Goal: Information Seeking & Learning: Learn about a topic

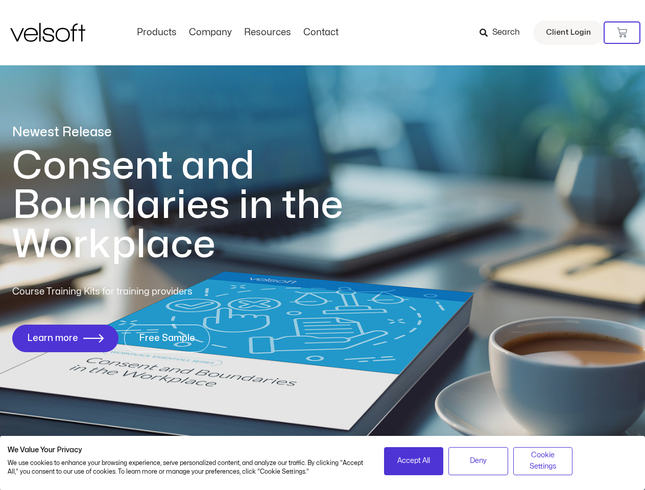
click at [322, 245] on h1 "Consent and Boundaries in the Workplace" at bounding box center [198, 205] width 373 height 118
click at [622, 33] on icon at bounding box center [621, 33] width 10 height 10
click at [413, 461] on span "Accept All" at bounding box center [413, 460] width 33 height 11
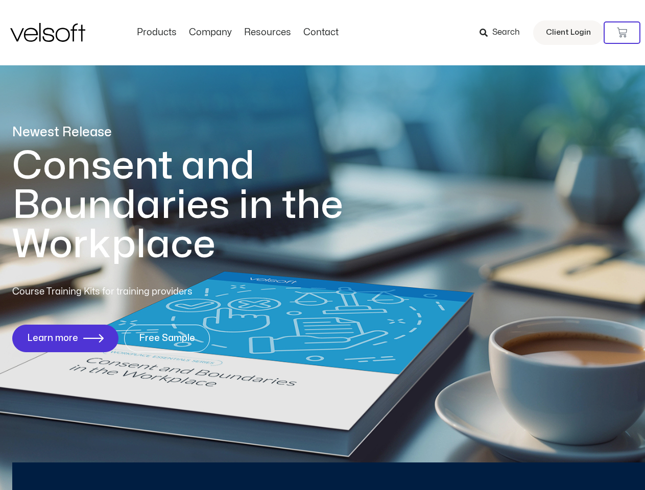
click at [478, 461] on div "Newest Release Consent and Boundaries in the Workplace Course Training Kits for…" at bounding box center [322, 244] width 645 height 496
click at [542, 461] on div "Newest Release Consent and Boundaries in the Workplace Course Training Kits for…" at bounding box center [322, 244] width 645 height 496
